Goal: Information Seeking & Learning: Check status

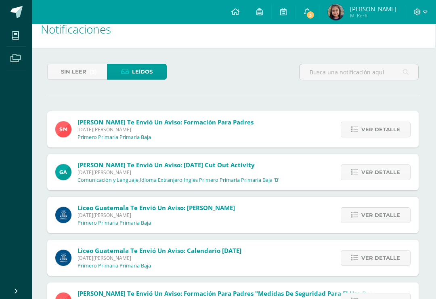
scroll to position [0, 1]
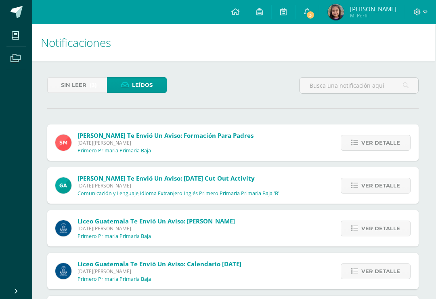
click at [82, 83] on span "Sin leer" at bounding box center [73, 85] width 25 height 15
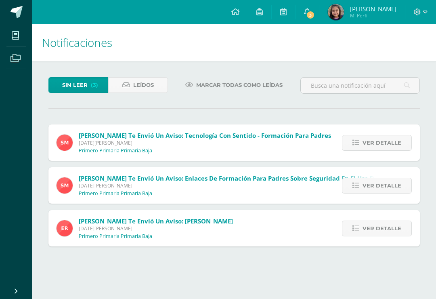
click at [379, 232] on span "Ver detalle" at bounding box center [382, 228] width 39 height 15
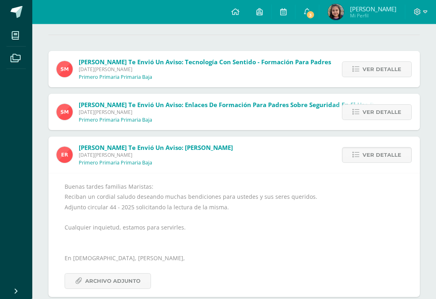
scroll to position [76, 0]
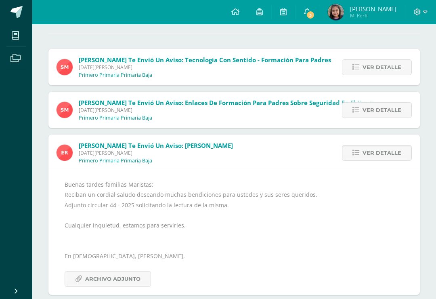
click at [114, 282] on span "Archivo Adjunto" at bounding box center [112, 278] width 55 height 15
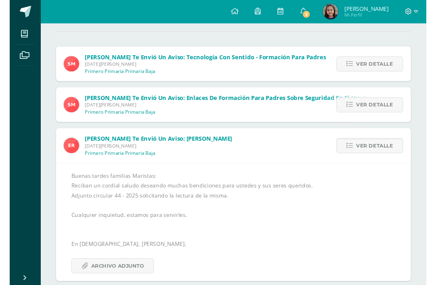
scroll to position [75, 0]
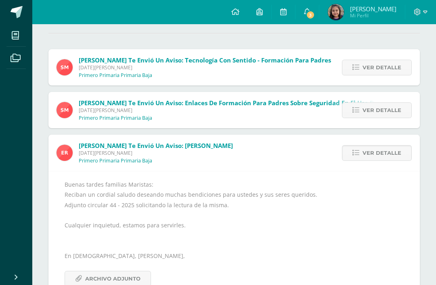
click at [377, 154] on span "Ver detalle" at bounding box center [382, 153] width 39 height 15
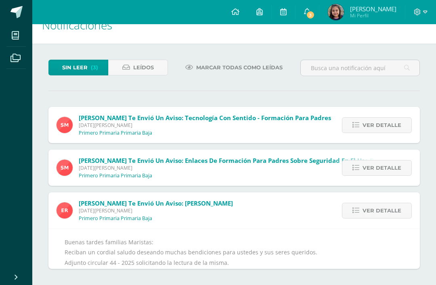
scroll to position [0, 0]
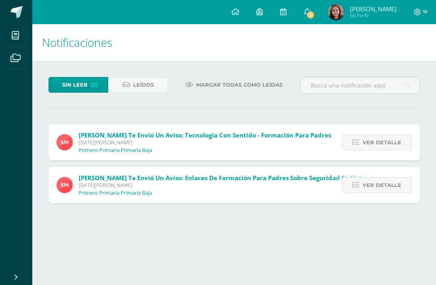
click at [376, 188] on span "Ver detalle" at bounding box center [382, 185] width 39 height 15
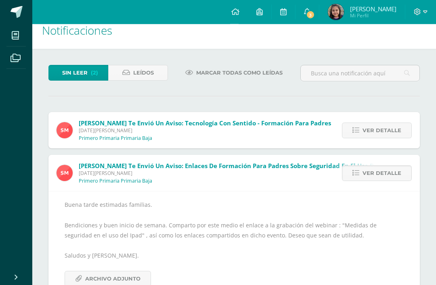
scroll to position [13, 0]
click at [127, 273] on span "Archivo Adjunto" at bounding box center [112, 278] width 55 height 15
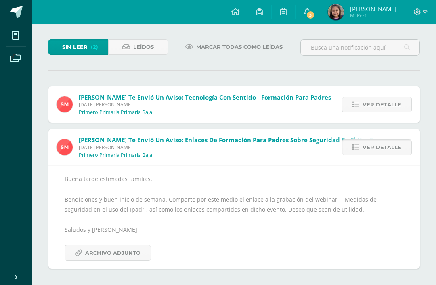
click at [378, 149] on span "Ver detalle" at bounding box center [382, 147] width 39 height 15
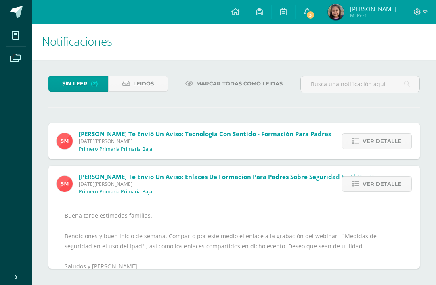
scroll to position [0, 0]
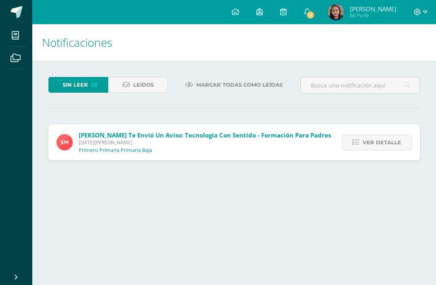
click at [382, 140] on span "Ver detalle" at bounding box center [382, 142] width 39 height 15
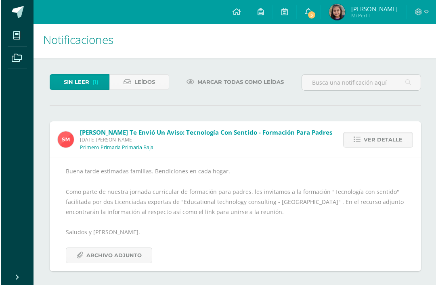
scroll to position [6, 0]
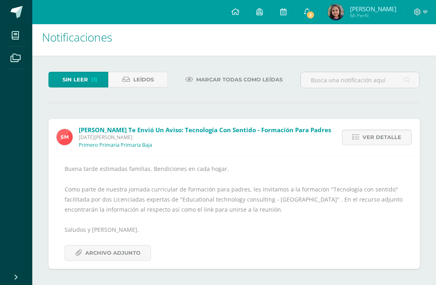
click at [124, 255] on span "Archivo Adjunto" at bounding box center [112, 253] width 55 height 15
click at [357, 80] on input "text" at bounding box center [360, 80] width 119 height 16
click at [72, 96] on div "Sin leer (1) Leídos Marcar todas como leídas Sonia Monterroso te envió un aviso…" at bounding box center [234, 171] width 404 height 230
click at [82, 82] on span "Sin leer" at bounding box center [75, 79] width 25 height 15
